Goal: Transaction & Acquisition: Purchase product/service

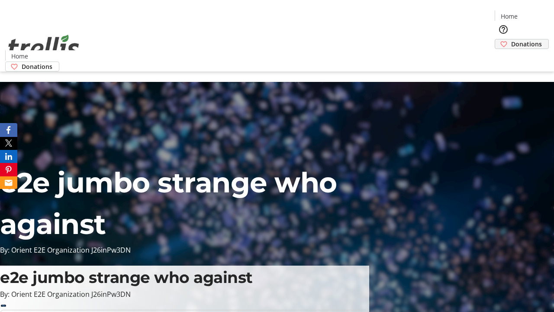
click at [512, 39] on span "Donations" at bounding box center [527, 43] width 31 height 9
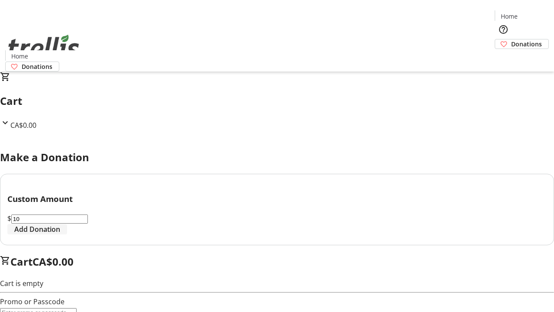
click at [60, 234] on span "Add Donation" at bounding box center [37, 229] width 46 height 10
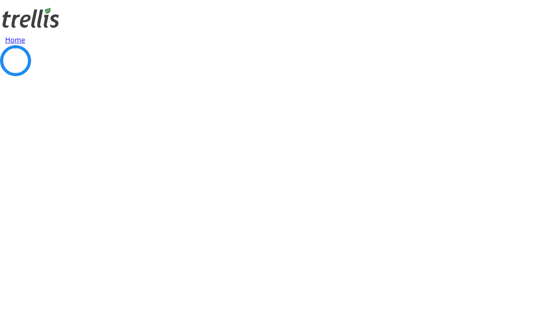
select select "CA"
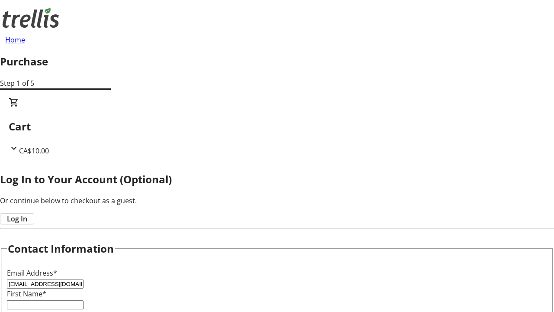
type input "[EMAIL_ADDRESS][DOMAIN_NAME]"
type input "Selmer"
type input "[PERSON_NAME]"
type input "[STREET_ADDRESS][PERSON_NAME]"
type input "Kelowna"
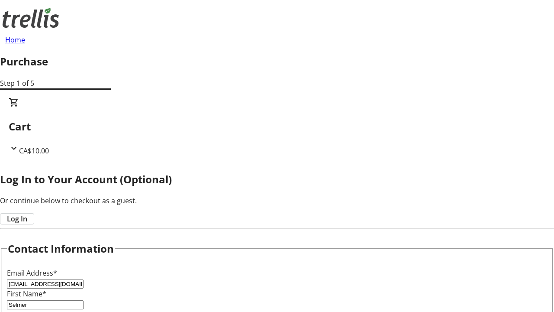
select select "BC"
type input "Kelowna"
type input "V1Y 0C2"
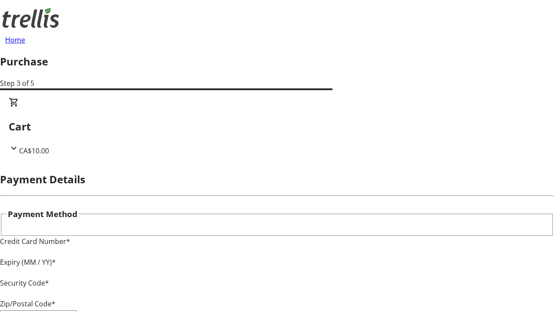
type input "V1Y 0C2"
